Goal: Navigation & Orientation: Find specific page/section

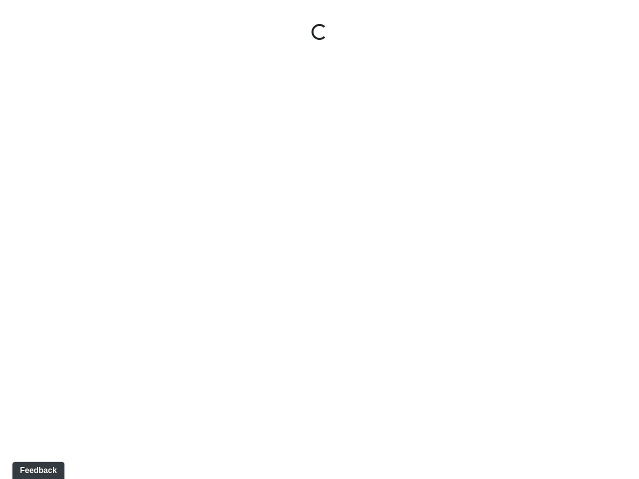
select select "pnh8f5S5HjU41T4ZphFfvd"
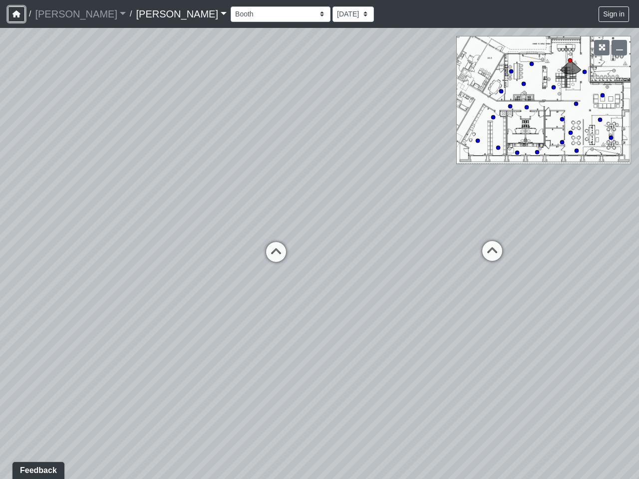
click at [16, 14] on icon "button" at bounding box center [16, 13] width 8 height 7
click at [614, 14] on button "Sign in" at bounding box center [613, 13] width 30 height 15
click at [601, 47] on icon "button" at bounding box center [601, 47] width 7 height 7
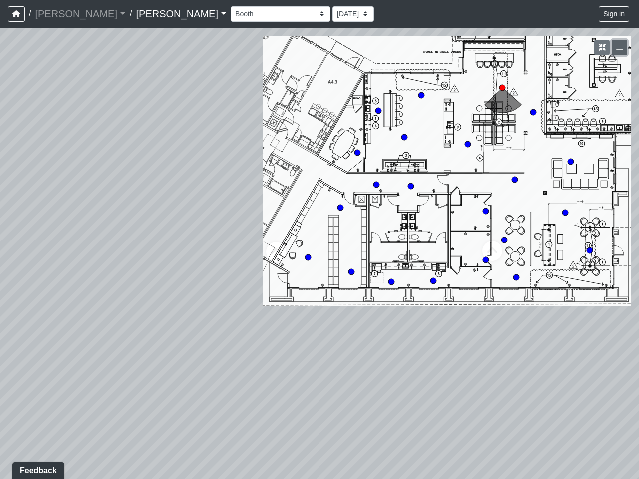
click at [619, 47] on icon "button" at bounding box center [619, 47] width 7 height 7
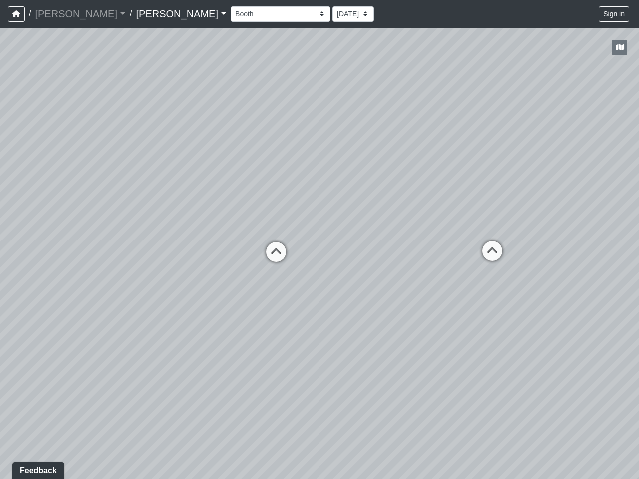
click at [0, 478] on div "Loading... Windows Loading... Hallway 1 Loading... Leasing - Hallway 2 Loading.…" at bounding box center [319, 253] width 639 height 451
click at [276, 252] on icon at bounding box center [276, 257] width 30 height 30
select select "xa3a8agE4j6hgrb6mWUDTv"
select select "f5vAoomM994SAFxC41qskH"
click at [492, 251] on div "Loading... Windows Loading... Hallway 1 Loading... Leasing - Hallway 2 Loading.…" at bounding box center [319, 253] width 639 height 451
